Goal: Task Accomplishment & Management: Manage account settings

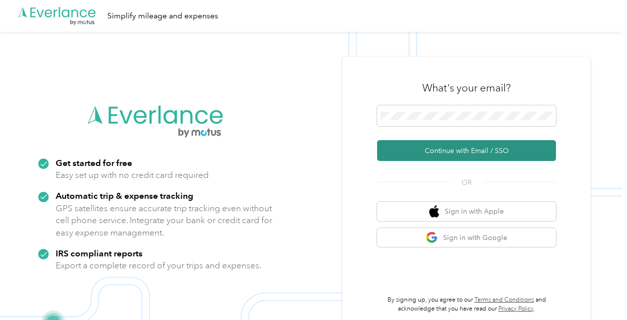
click at [459, 156] on button "Continue with Email / SSO" at bounding box center [466, 150] width 179 height 21
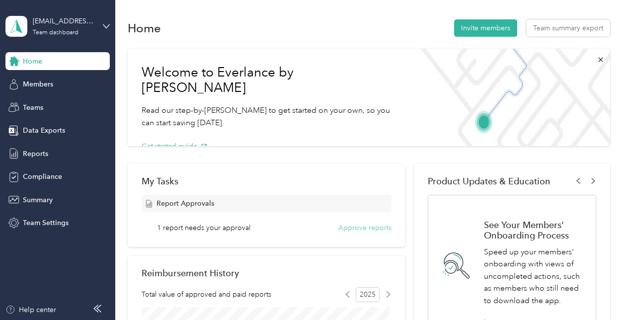
click at [369, 227] on button "Approve reports" at bounding box center [364, 228] width 53 height 10
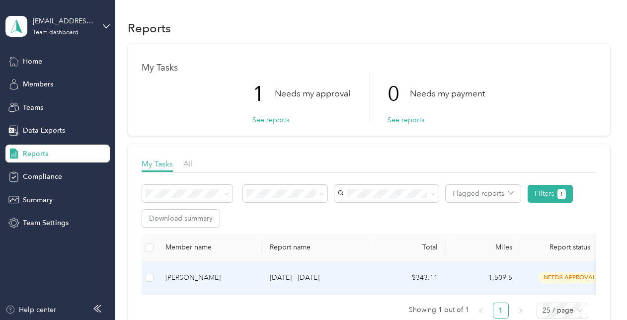
click at [154, 279] on td at bounding box center [150, 277] width 16 height 33
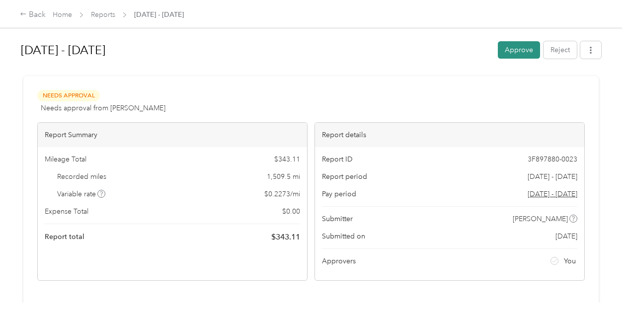
click at [512, 52] on button "Approve" at bounding box center [519, 49] width 42 height 17
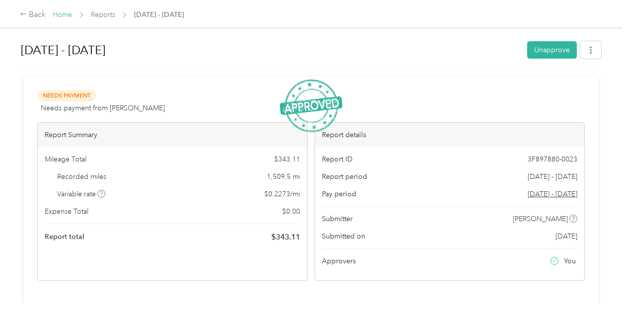
click at [65, 17] on link "Home" at bounding box center [62, 14] width 19 height 8
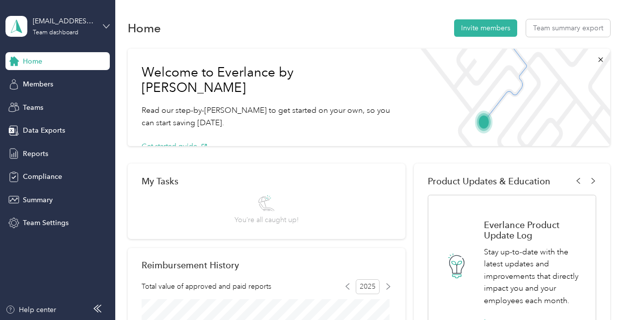
click at [106, 24] on icon at bounding box center [106, 26] width 7 height 7
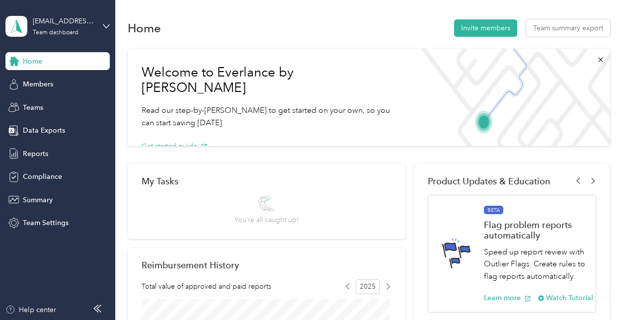
click at [48, 104] on div "Personal dashboard" at bounding box center [109, 103] width 195 height 17
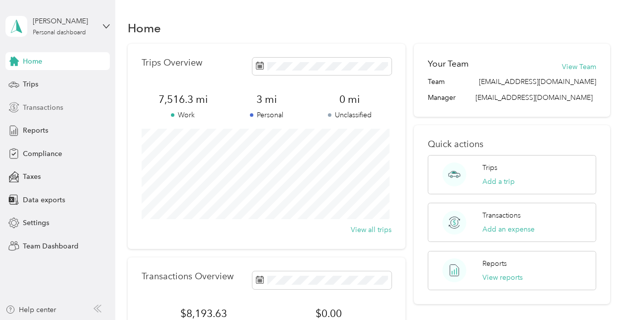
click at [43, 104] on span "Transactions" at bounding box center [43, 107] width 40 height 10
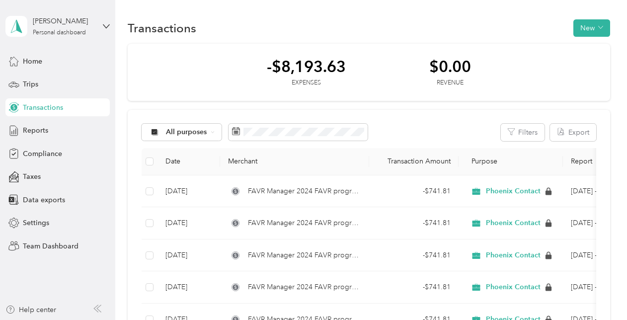
click at [44, 139] on div "Home Trips Transactions Reports Compliance Taxes Data exports Settings Team Das…" at bounding box center [57, 153] width 104 height 203
click at [41, 135] on span "Reports" at bounding box center [35, 130] width 25 height 10
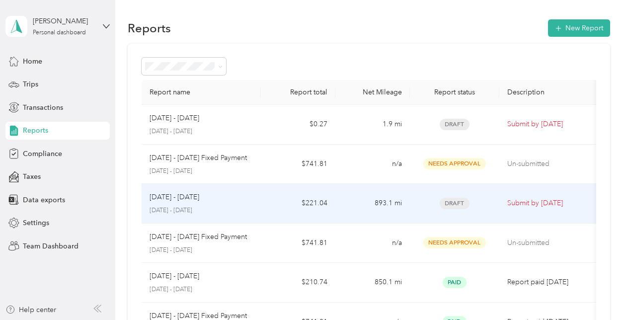
click at [525, 207] on p "Submit by [DATE]" at bounding box center [548, 203] width 83 height 11
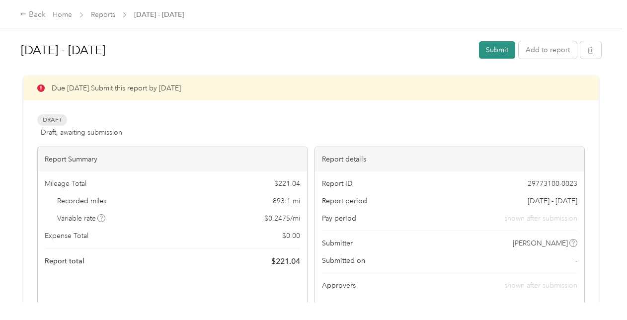
click at [489, 45] on button "Submit" at bounding box center [497, 49] width 36 height 17
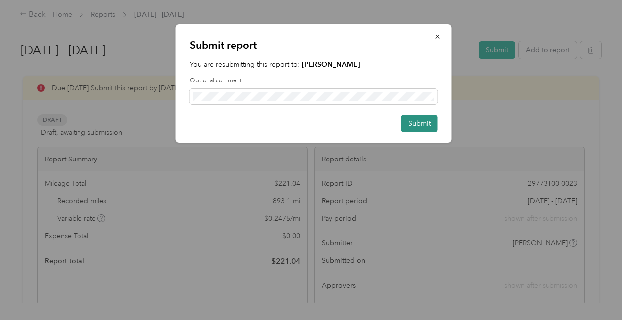
click at [423, 120] on button "Submit" at bounding box center [419, 123] width 36 height 17
click at [423, 120] on button "Submit" at bounding box center [414, 123] width 47 height 17
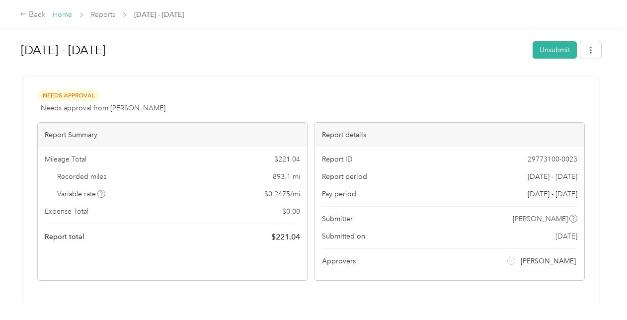
click at [59, 15] on link "Home" at bounding box center [62, 14] width 19 height 8
